Goal: Use online tool/utility: Use online tool/utility

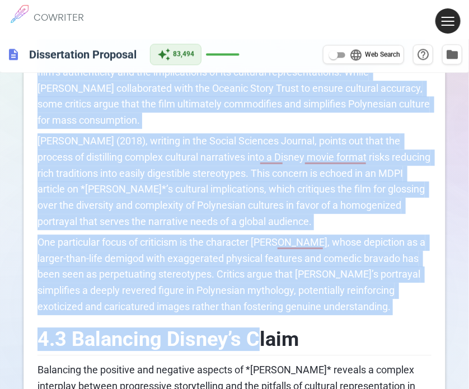
scroll to position [954, 0]
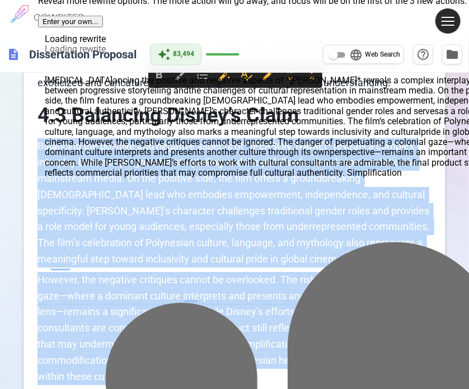
drag, startPoint x: 189, startPoint y: 334, endPoint x: 32, endPoint y: 93, distance: 287.6
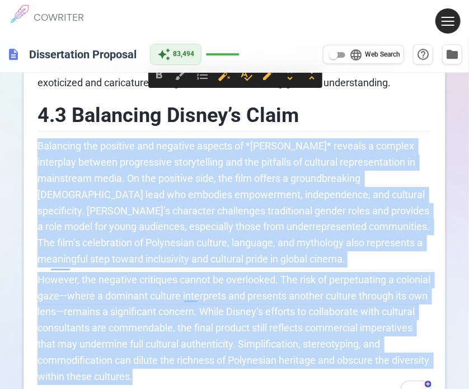
copy div "Loremipsu dol sitametc adi elitsedd eiusmod te *Incid* utlabor e dolorem aliqua…"
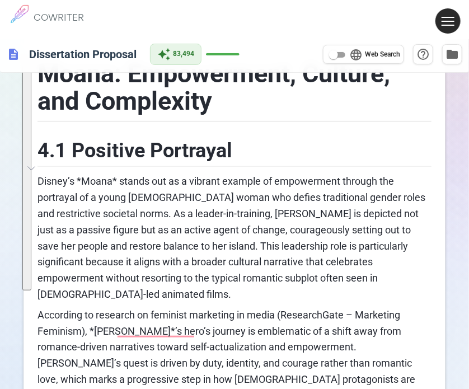
scroll to position [0, 0]
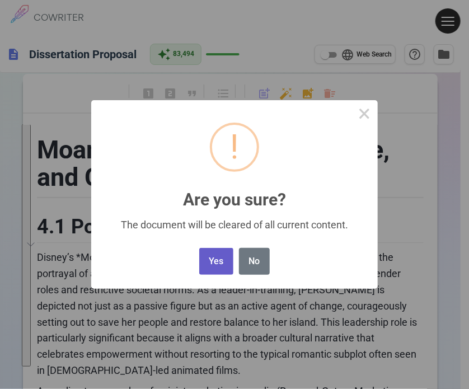
click at [212, 270] on button "Yes" at bounding box center [216, 261] width 34 height 27
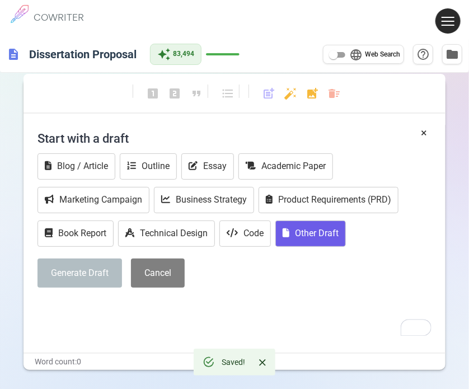
click at [326, 234] on button "Other Draft" at bounding box center [311, 234] width 71 height 26
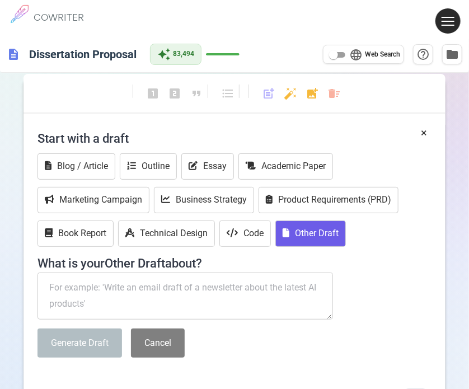
click at [110, 292] on textarea "To enrich screen reader interactions, please activate Accessibility in Grammarl…" at bounding box center [186, 296] width 296 height 47
paste textarea "Synthesis and Discussion (~300 words) Compare Beauty and the Beast and Moana: p…"
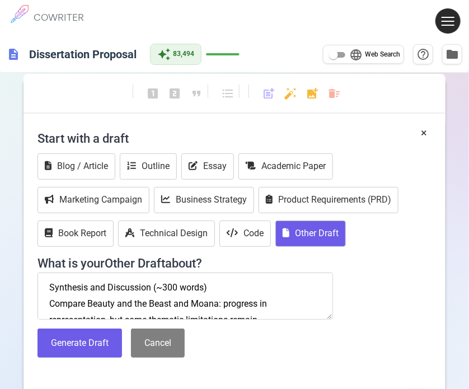
click at [51, 279] on textarea "Synthesis and Discussion (~300 words) Compare Beauty and the Beast and Moana: p…" at bounding box center [186, 296] width 296 height 47
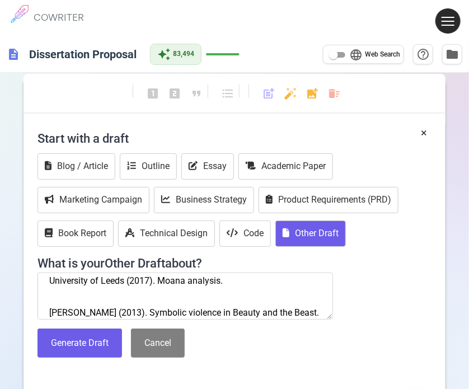
scroll to position [168, 0]
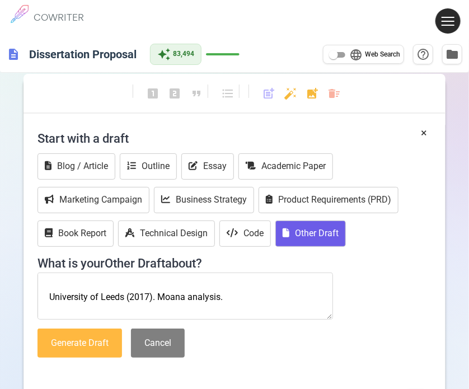
type textarea "Expand on Synthesis and Discussion (~300 words) Compare Beauty and the Beast an…"
click at [58, 340] on button "Generate Draft" at bounding box center [80, 344] width 85 height 30
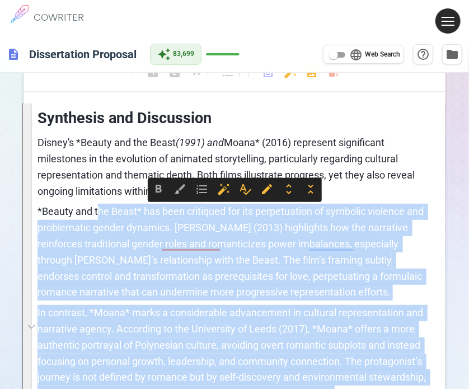
scroll to position [0, 0]
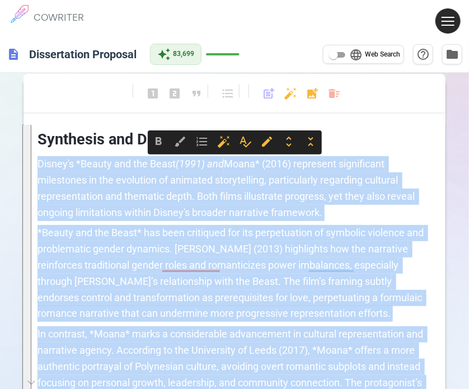
drag, startPoint x: 292, startPoint y: 261, endPoint x: 27, endPoint y: 169, distance: 280.5
copy div "Loremi'd *Sitame con adi Elits (7871) doe Tempo* (2440) incididun utlaboreetd m…"
